Goal: Task Accomplishment & Management: Use online tool/utility

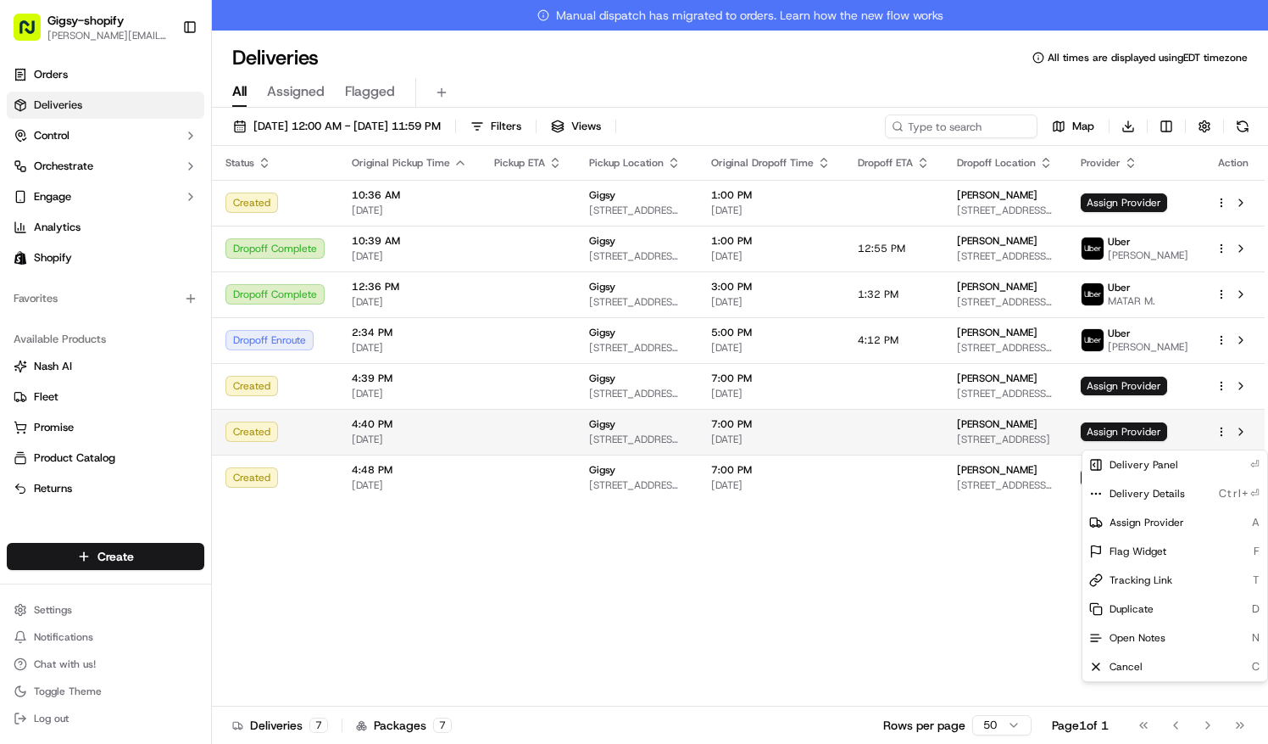
click at [1222, 438] on html "Gigsy-shopify [PERSON_NAME][EMAIL_ADDRESS][DOMAIN_NAME] Toggle Sidebar Orders D…" at bounding box center [634, 372] width 1268 height 744
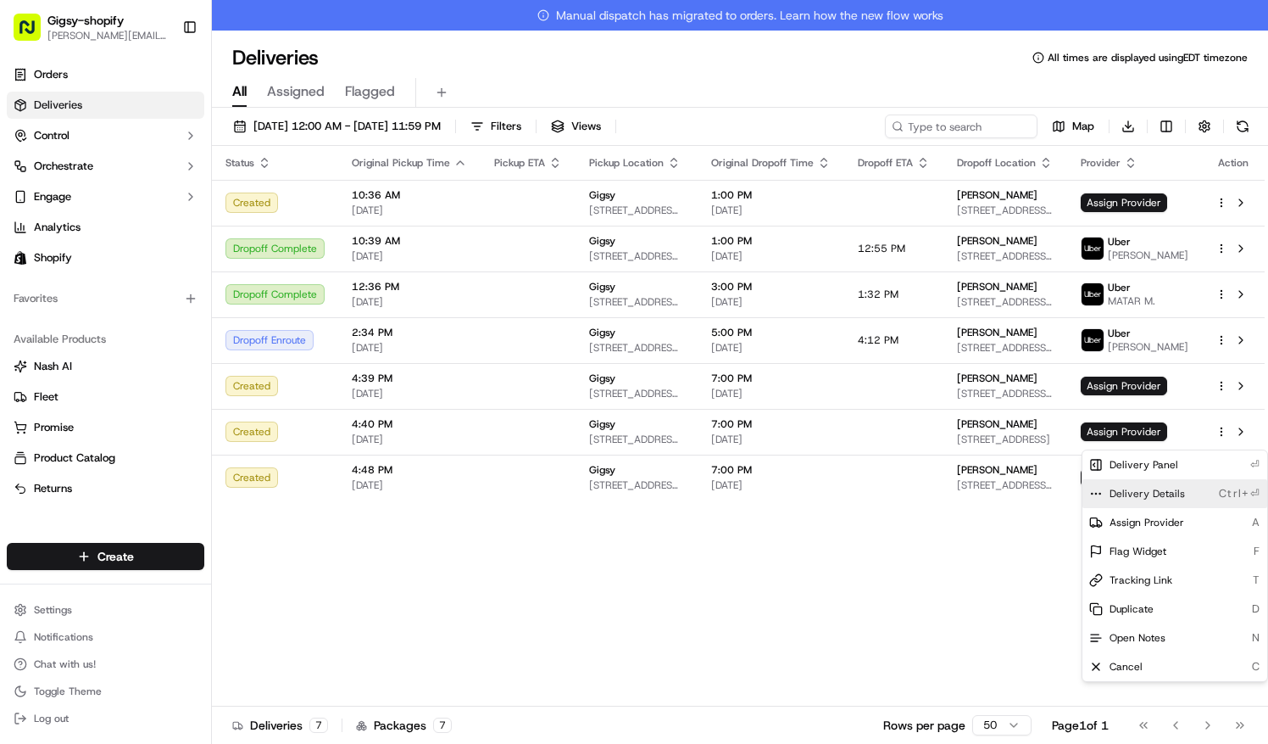
click at [1154, 487] on span "Delivery Details" at bounding box center [1147, 494] width 75 height 14
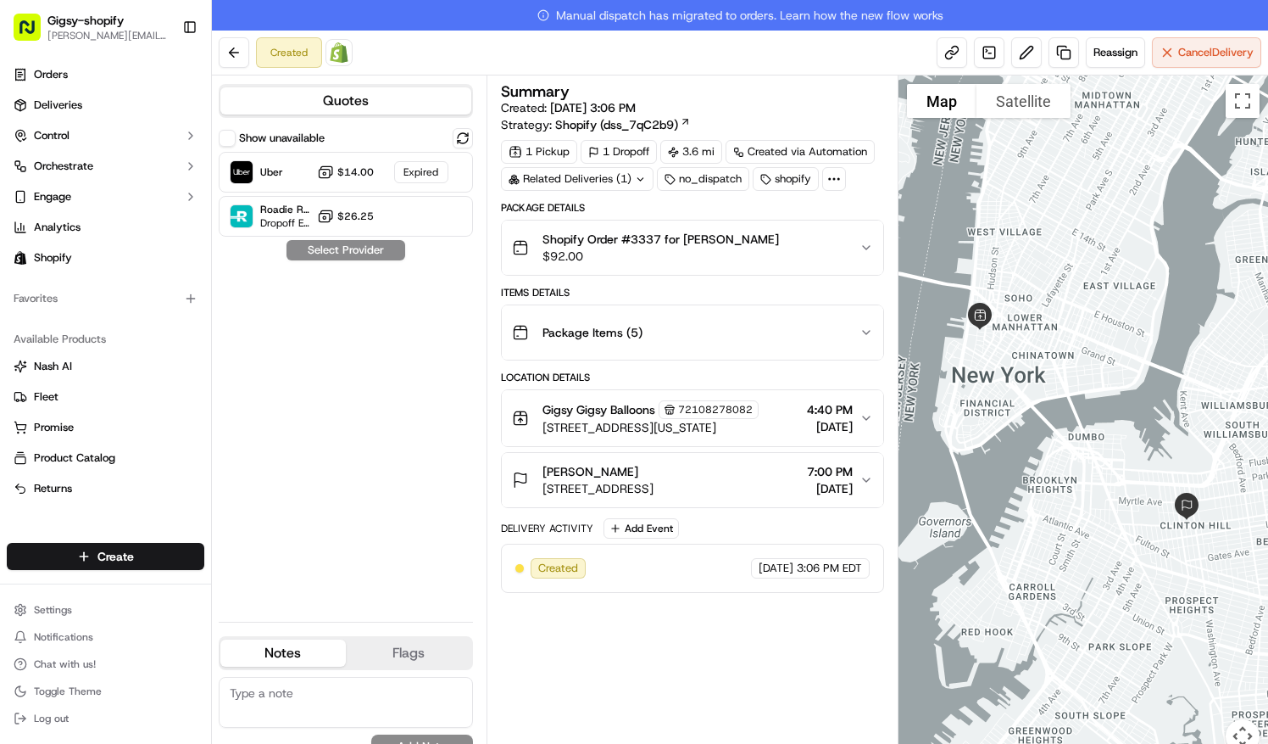
click at [851, 471] on span "7:00 PM" at bounding box center [830, 471] width 46 height 17
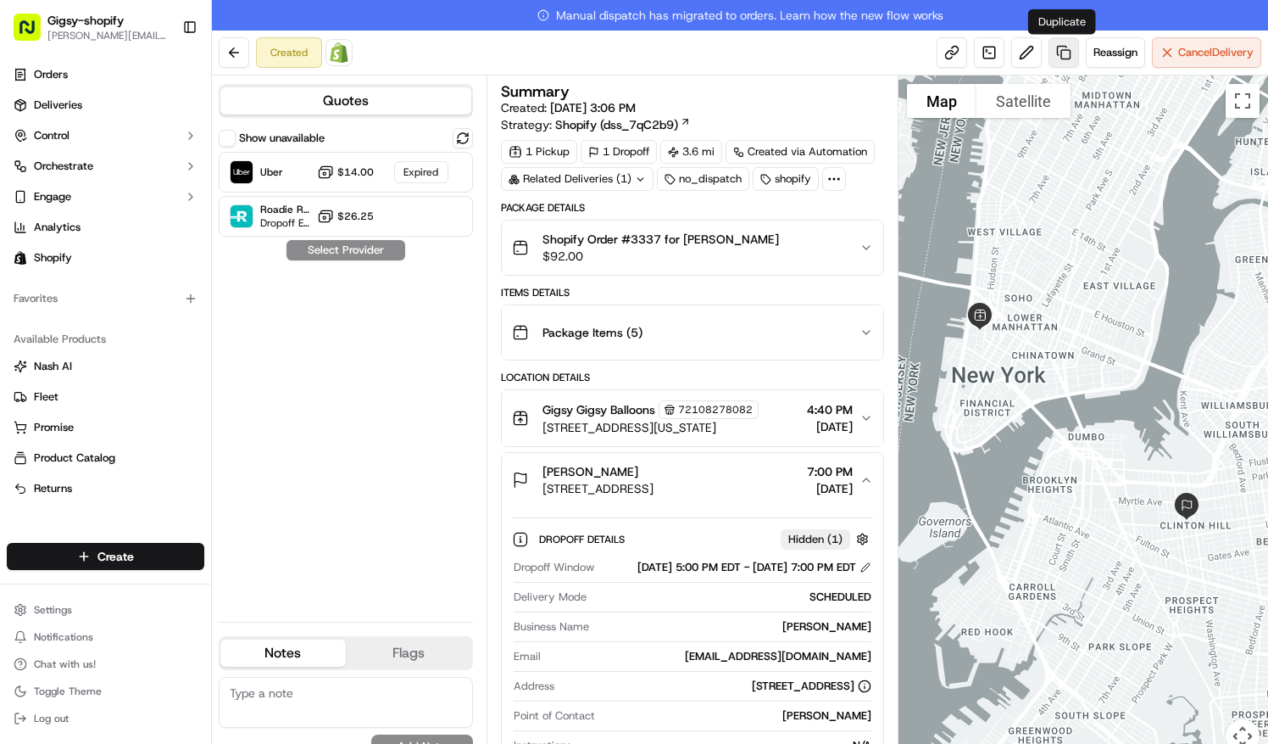
click at [1049, 53] on link at bounding box center [1064, 52] width 31 height 31
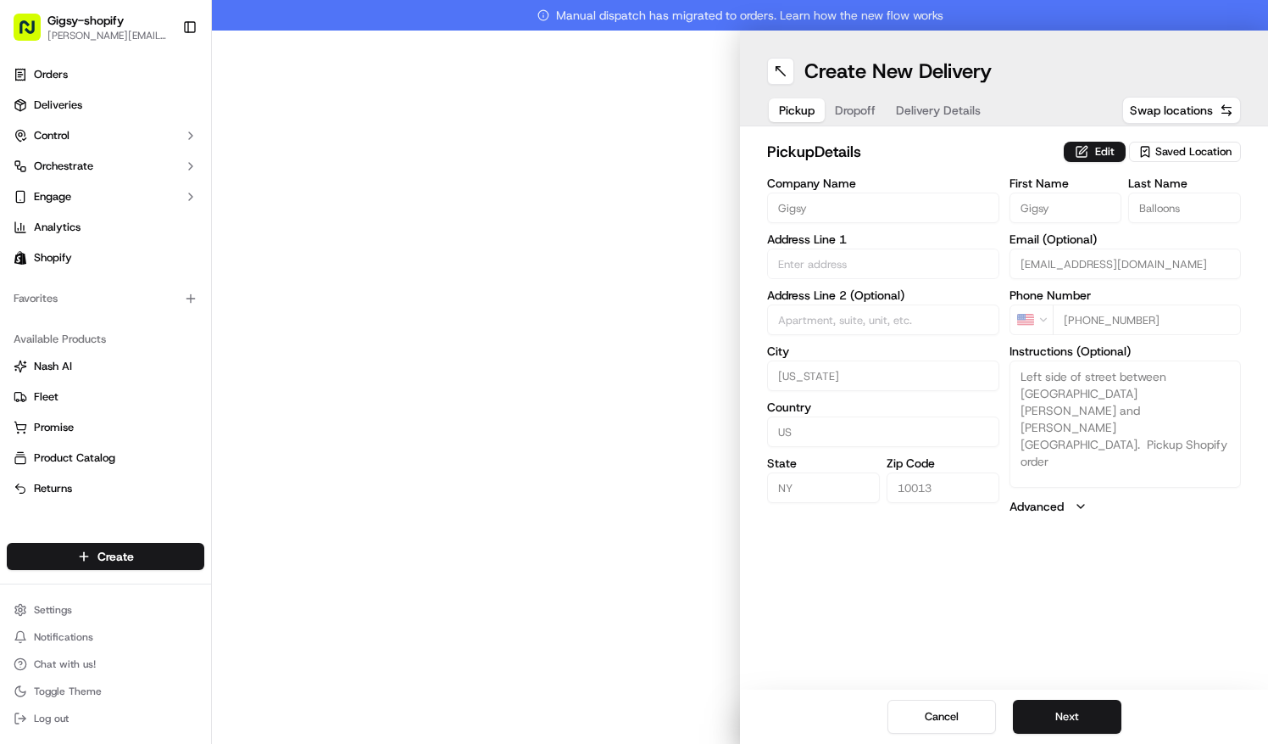
type input "375 Greenwich Street"
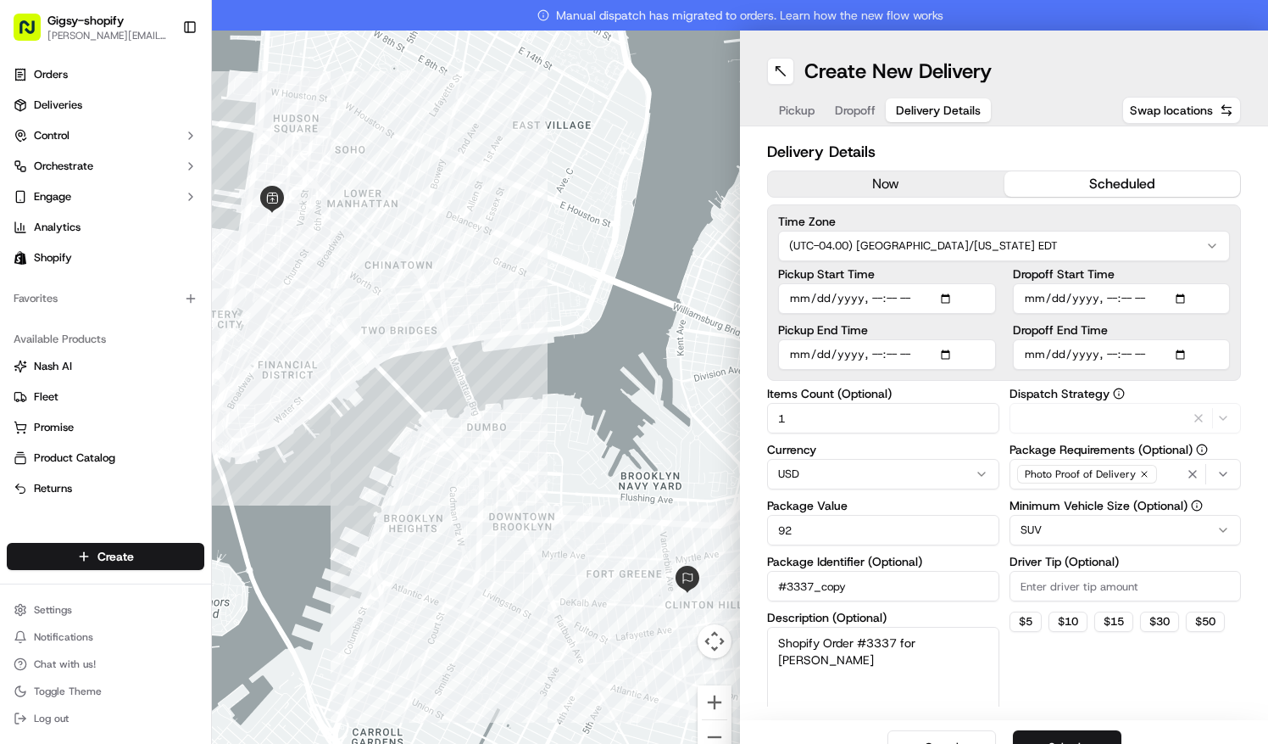
click at [899, 109] on span "Delivery Details" at bounding box center [938, 110] width 85 height 17
click at [867, 109] on span "Dropoff" at bounding box center [855, 110] width 41 height 17
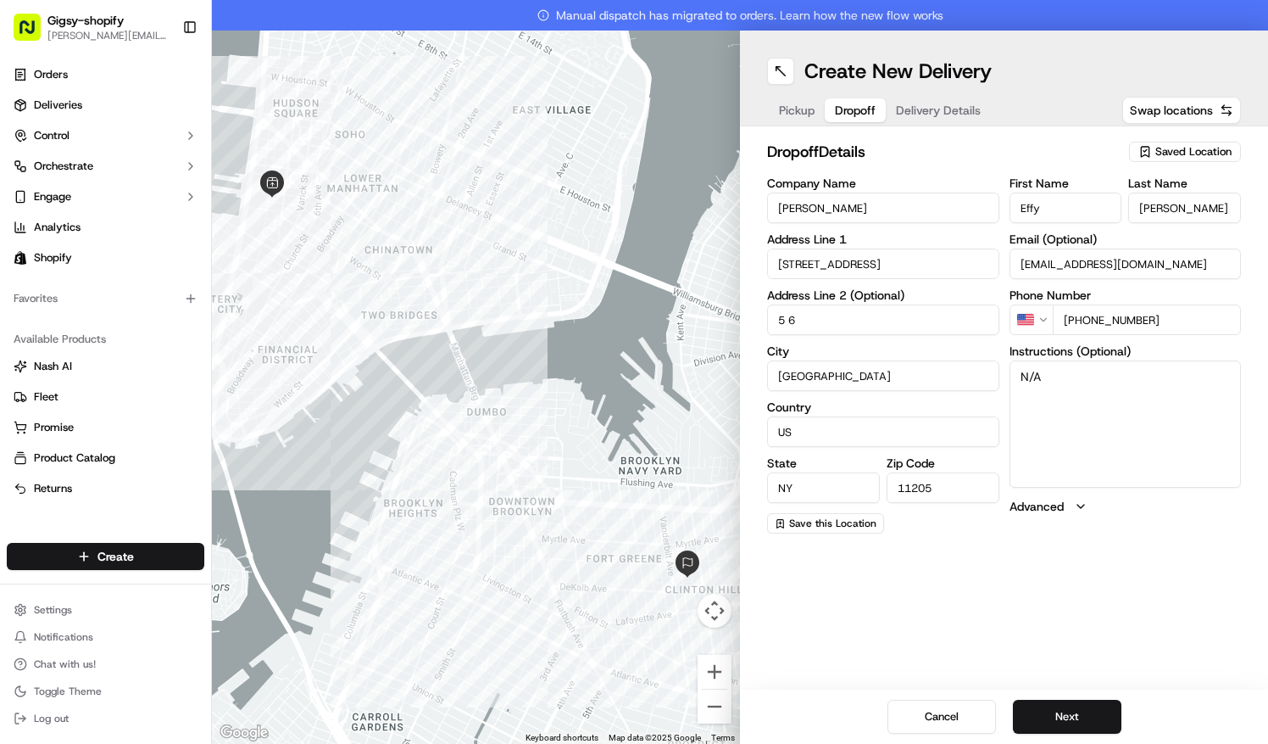
click at [794, 262] on input "245 Clinton Ave" at bounding box center [883, 263] width 232 height 31
click at [838, 294] on div "275 Clinton Avenue, Brooklyn, NY" at bounding box center [884, 299] width 224 height 25
type input "275 Clinton Ave, Brooklyn, NY 11205, USA"
type input "United States"
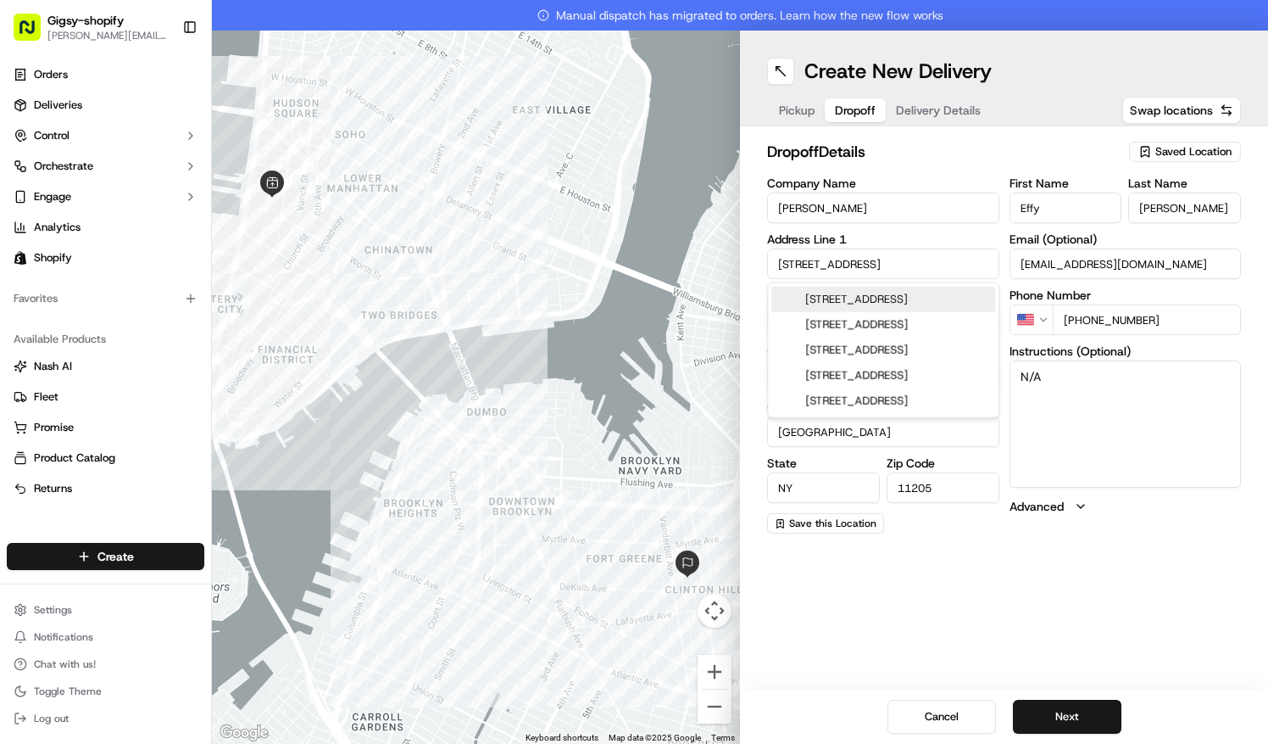
type input "275 Clinton Avenue"
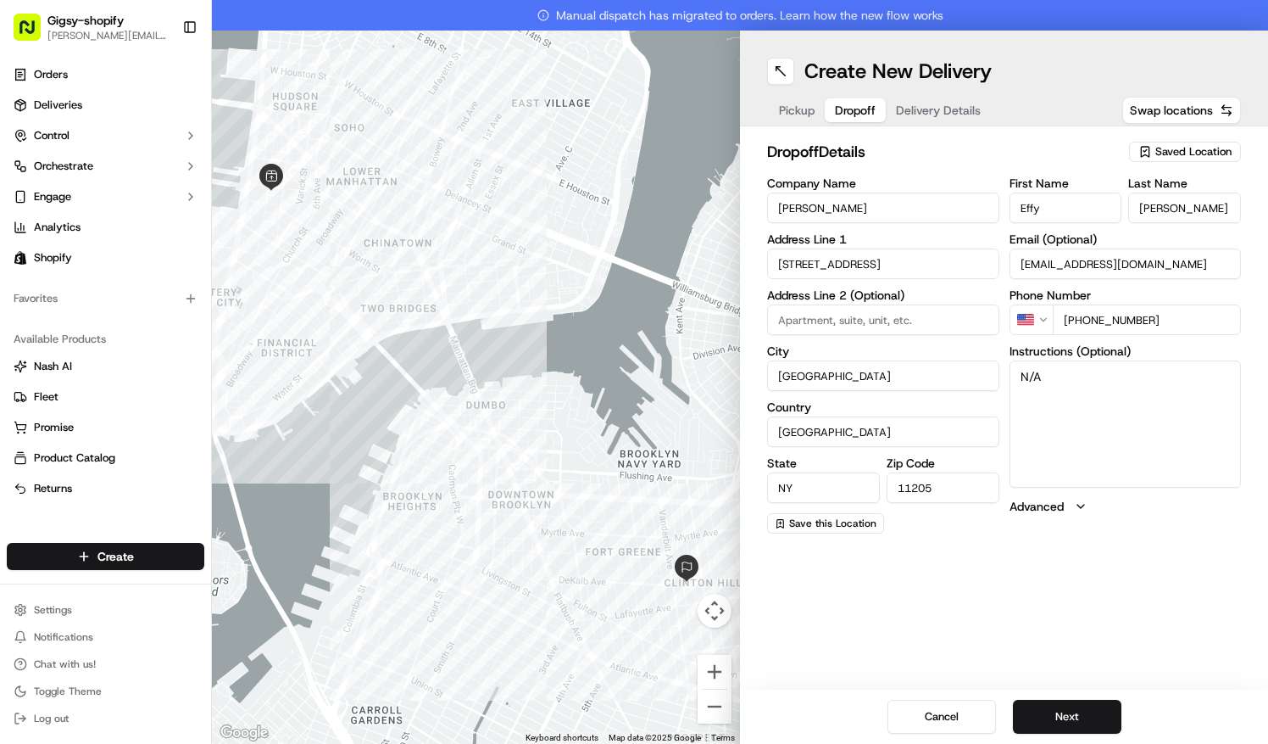
paste input "Apt 5-6"
type input "Apt 5-6"
click at [1078, 712] on button "Next" at bounding box center [1067, 717] width 109 height 34
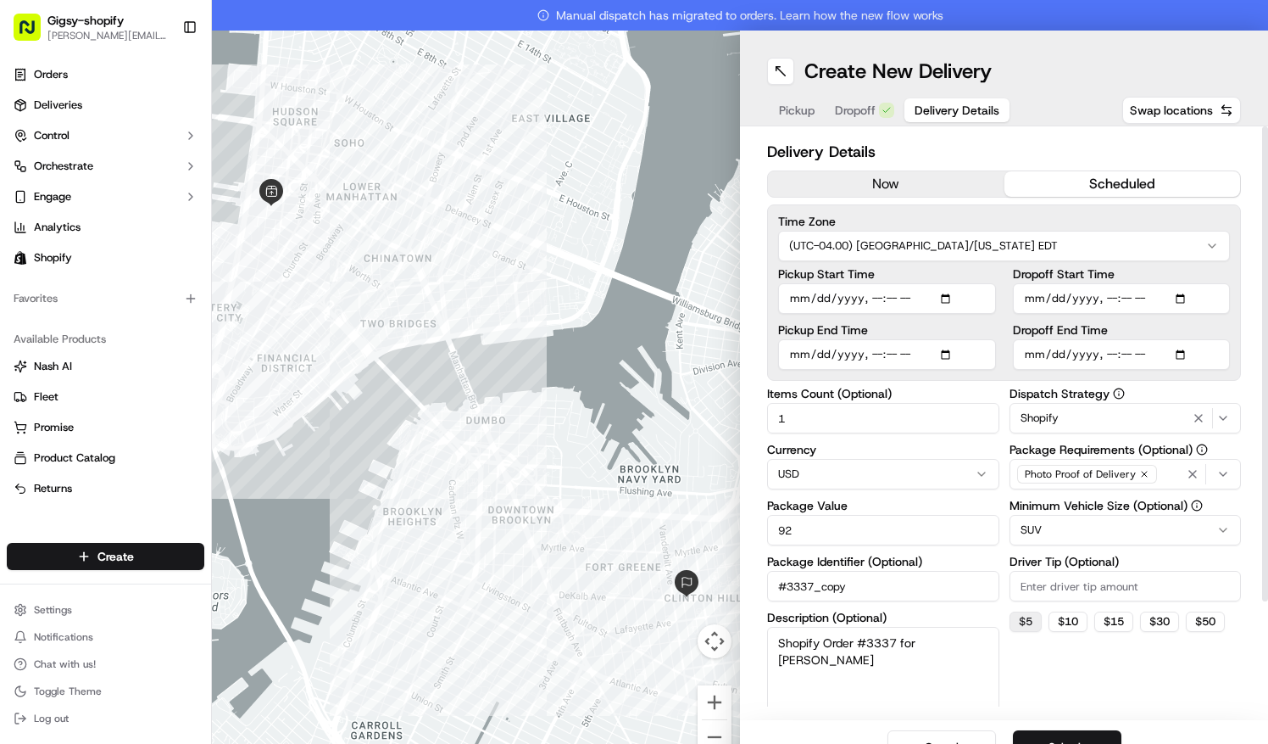
click at [1026, 626] on button "$ 5" at bounding box center [1026, 621] width 32 height 20
type input "5"
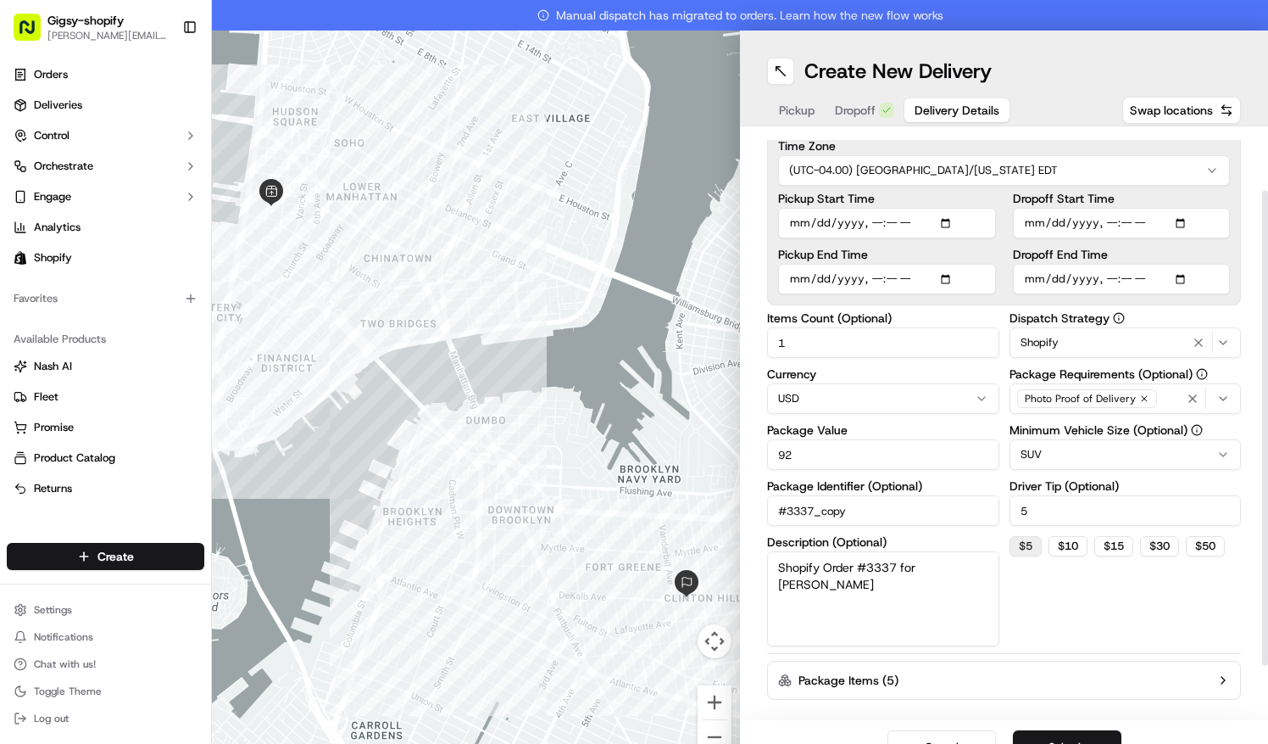
scroll to position [76, 0]
click at [1062, 733] on button "Submit" at bounding box center [1067, 747] width 109 height 34
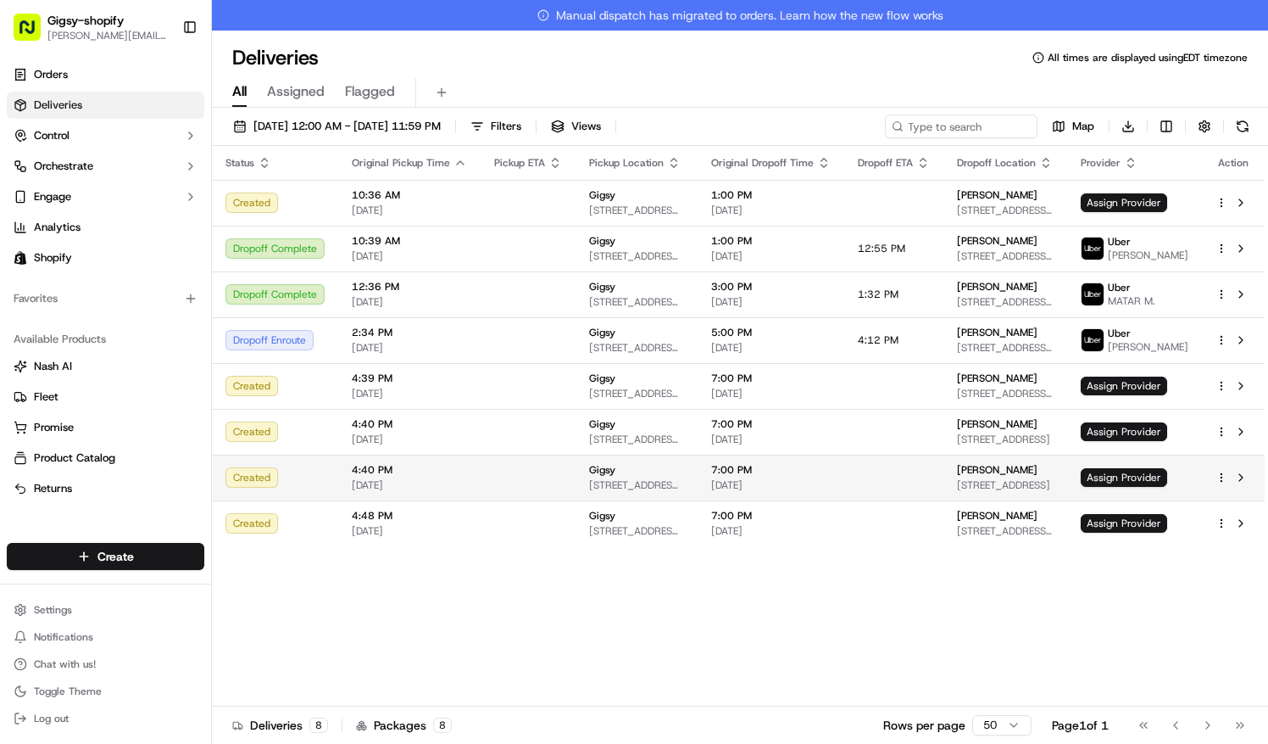
click at [1221, 482] on html "Gigsy-shopify [PERSON_NAME][EMAIL_ADDRESS][DOMAIN_NAME] Toggle Sidebar Orders D…" at bounding box center [634, 372] width 1268 height 744
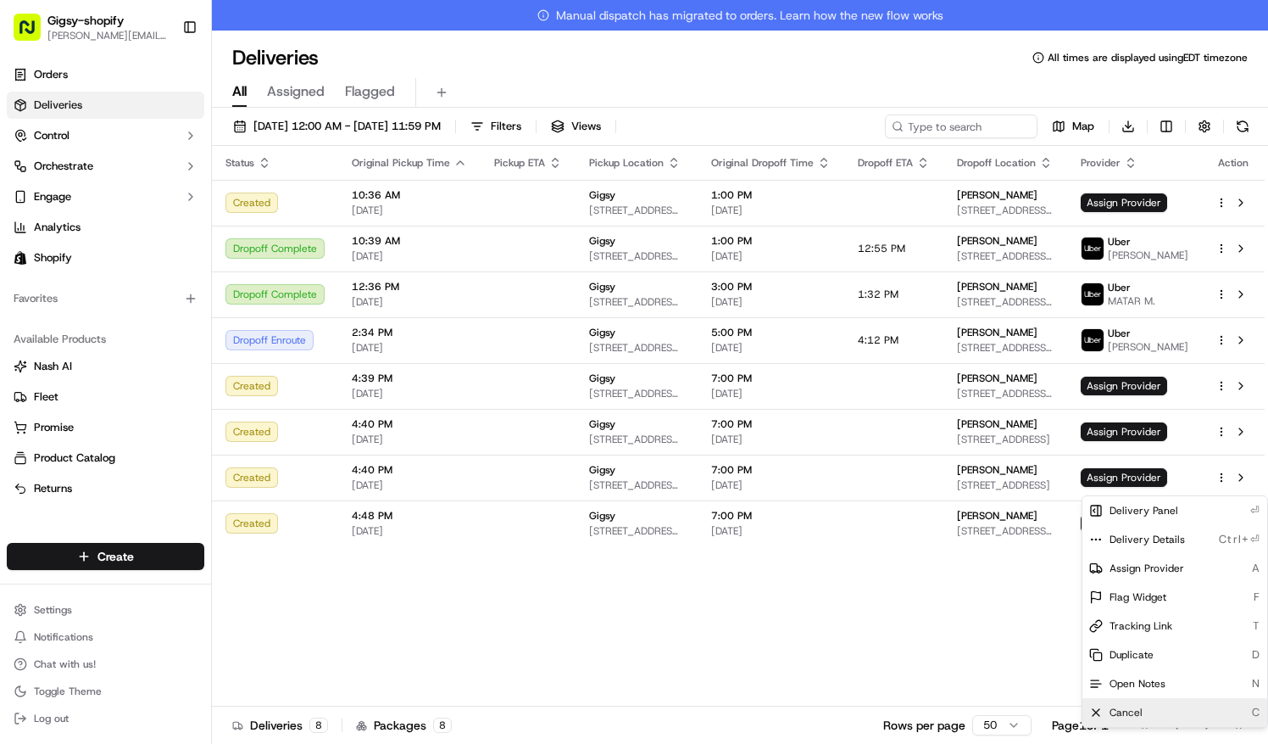
click at [1141, 714] on div "Cancel C" at bounding box center [1175, 712] width 185 height 29
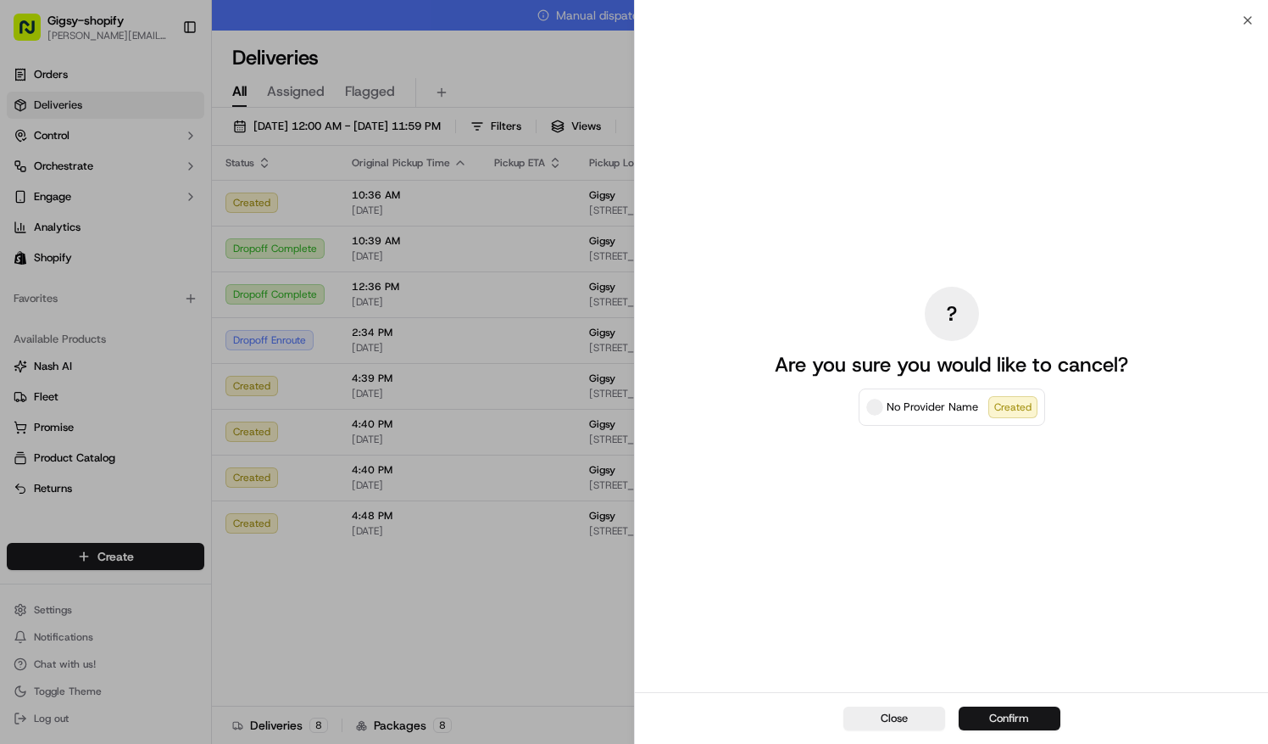
click at [1038, 722] on button "Confirm" at bounding box center [1010, 718] width 102 height 24
